Goal: Information Seeking & Learning: Learn about a topic

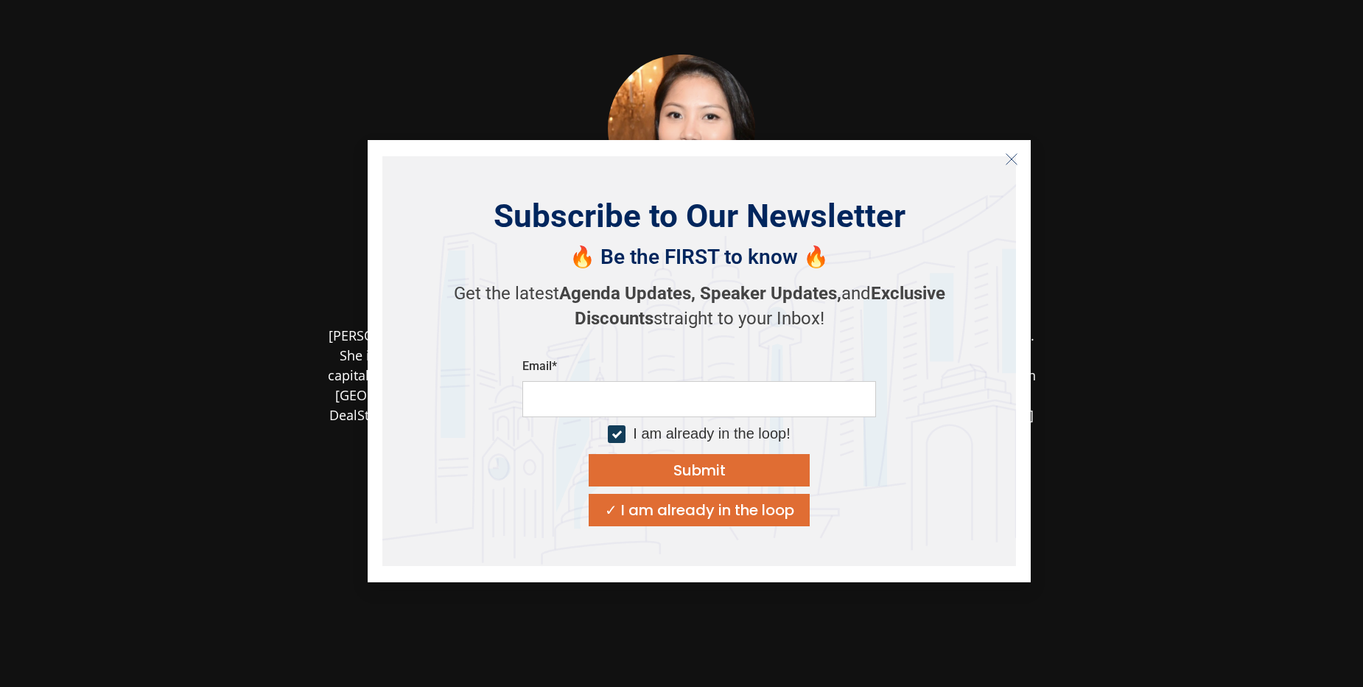
click at [1014, 158] on icon "Close" at bounding box center [1011, 158] width 13 height 13
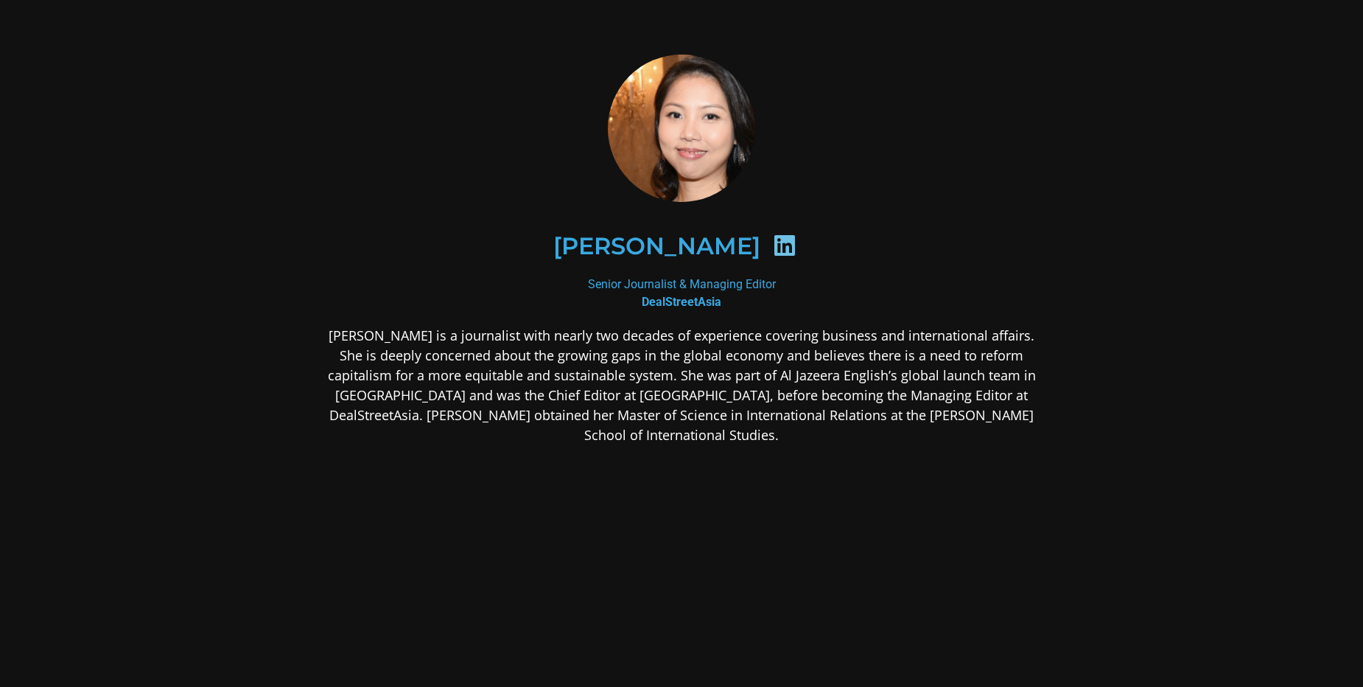
click at [360, 334] on p "[PERSON_NAME] is a journalist with nearly two decades of experience covering bu…" at bounding box center [681, 385] width 716 height 119
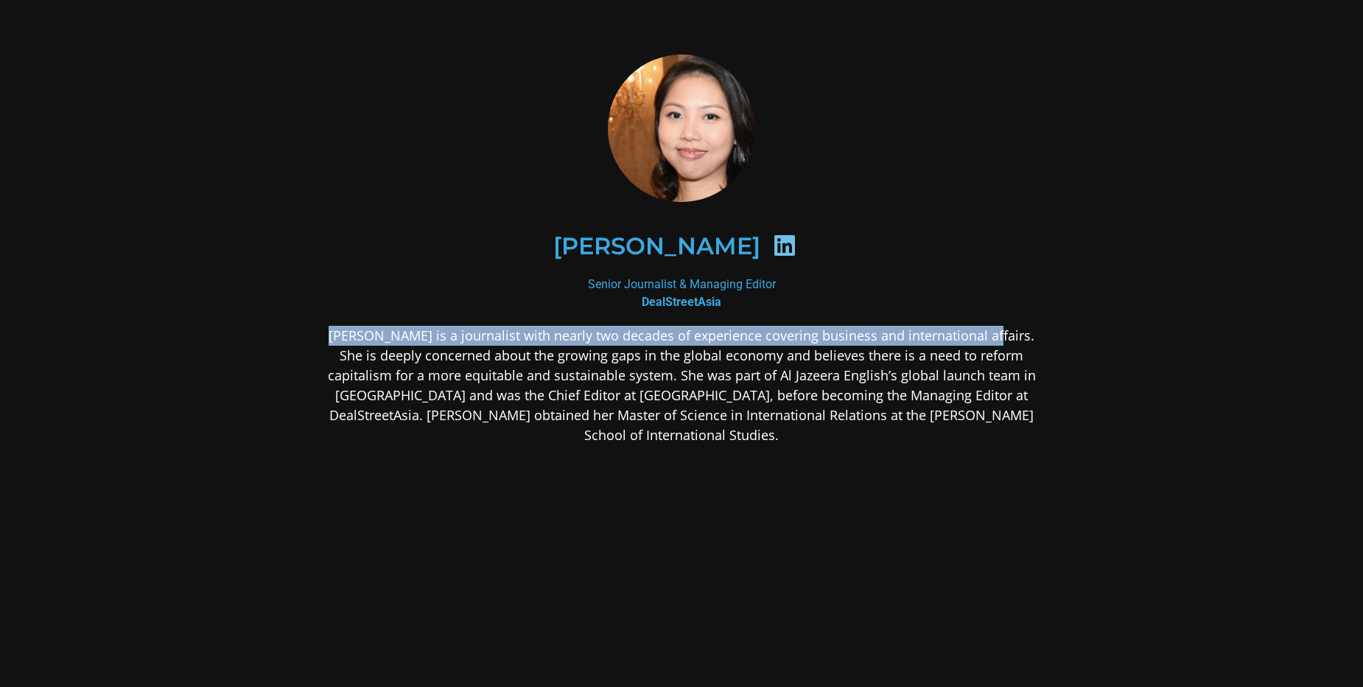
drag, startPoint x: 360, startPoint y: 334, endPoint x: 945, endPoint y: 334, distance: 585.0
click at [945, 334] on p "[PERSON_NAME] is a journalist with nearly two decades of experience covering bu…" at bounding box center [681, 385] width 716 height 119
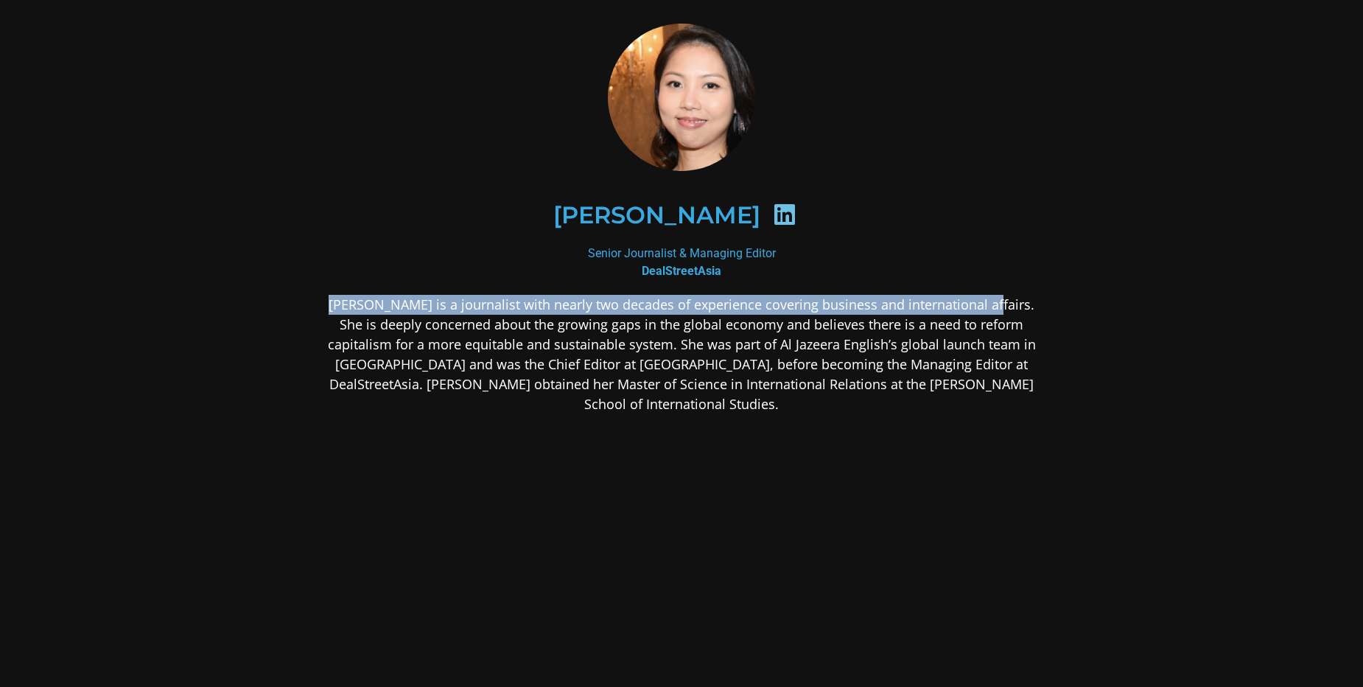
scroll to position [46, 0]
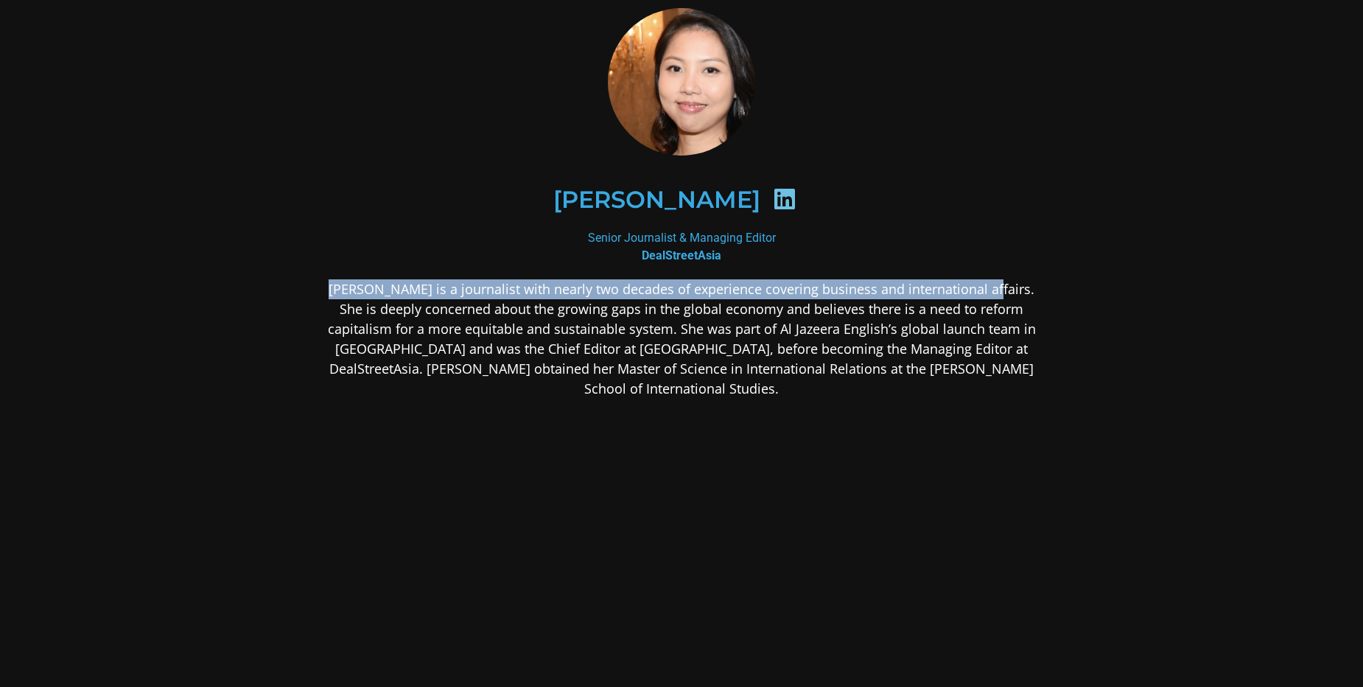
click at [363, 294] on p "[PERSON_NAME] is a journalist with nearly two decades of experience covering bu…" at bounding box center [681, 338] width 716 height 119
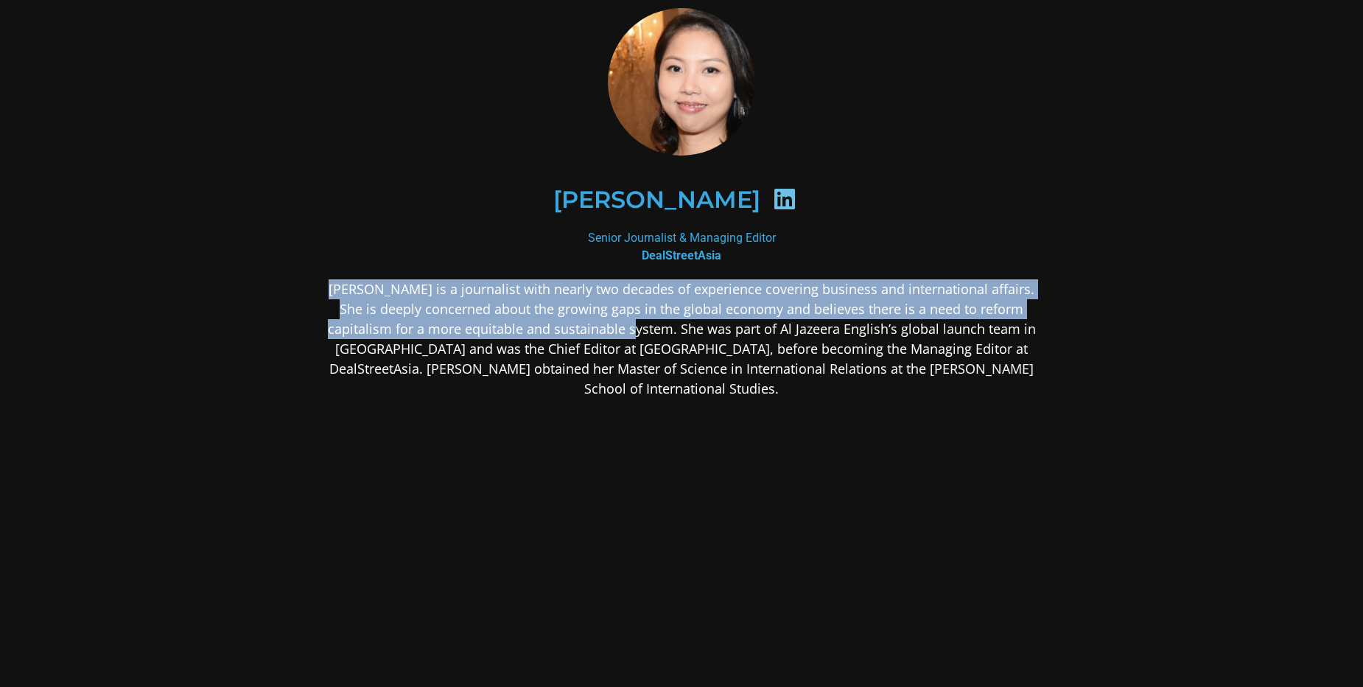
drag, startPoint x: 363, startPoint y: 294, endPoint x: 583, endPoint y: 321, distance: 221.2
click at [583, 321] on p "[PERSON_NAME] is a journalist with nearly two decades of experience covering bu…" at bounding box center [681, 338] width 716 height 119
copy p "[PERSON_NAME] is a journalist with nearly two decades of experience covering bu…"
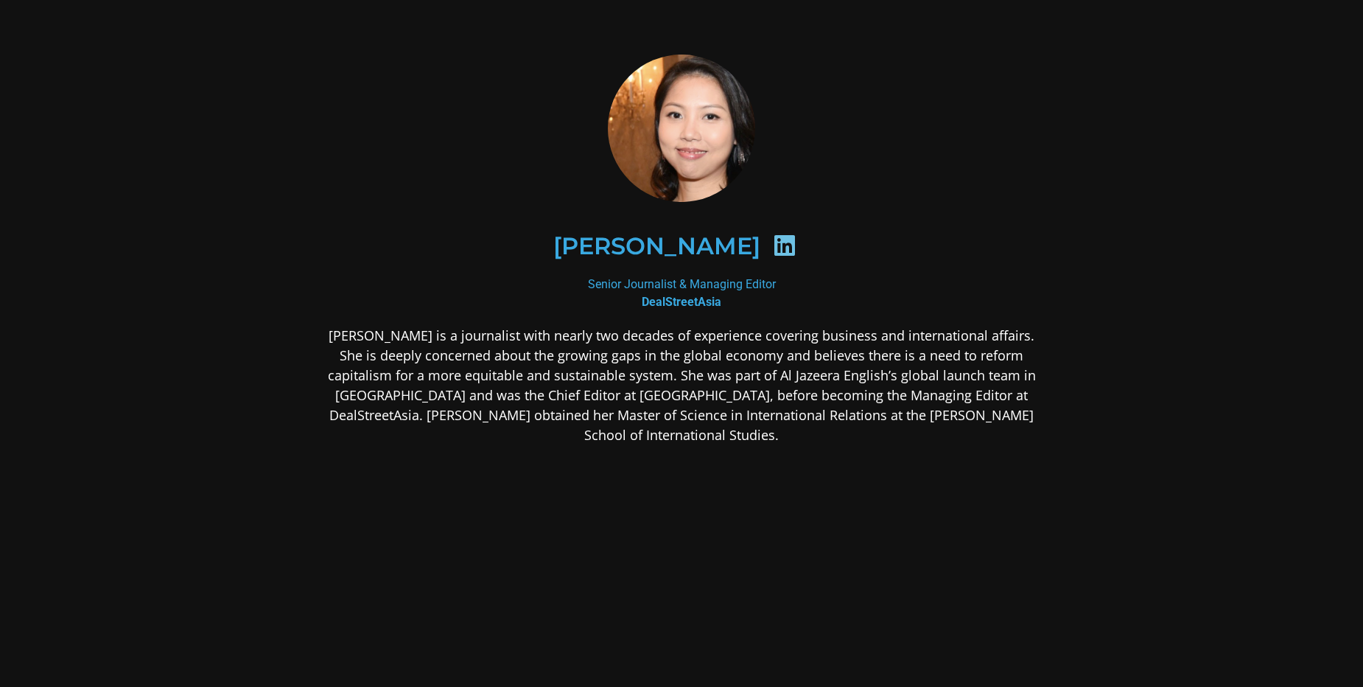
scroll to position [46, 0]
